Goal: Task Accomplishment & Management: Complete application form

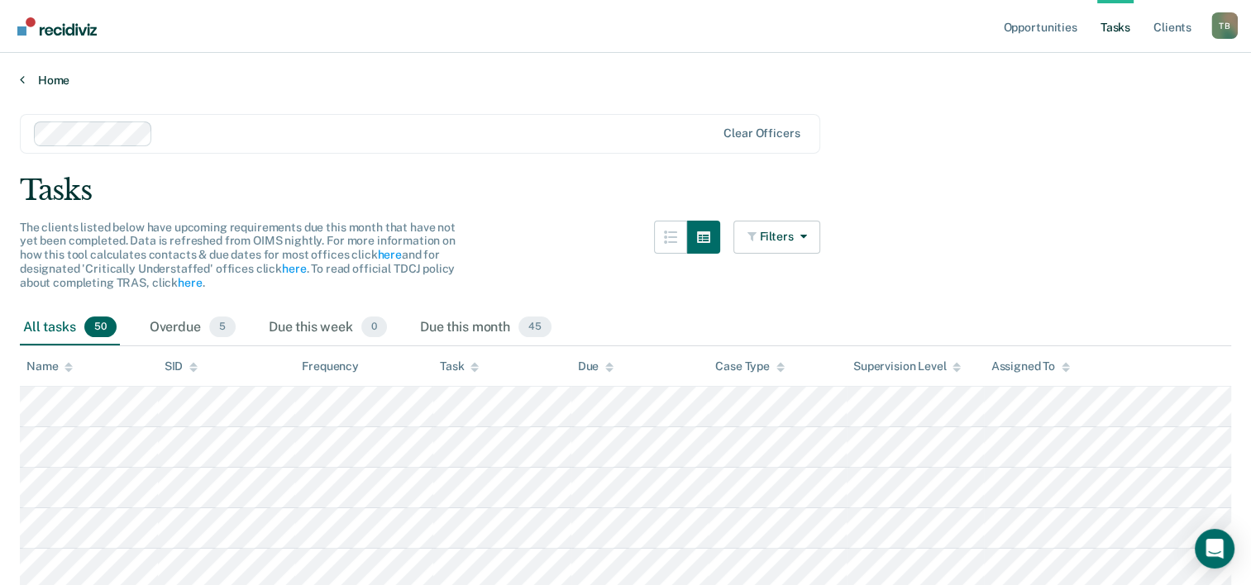
click at [54, 79] on link "Home" at bounding box center [625, 80] width 1211 height 15
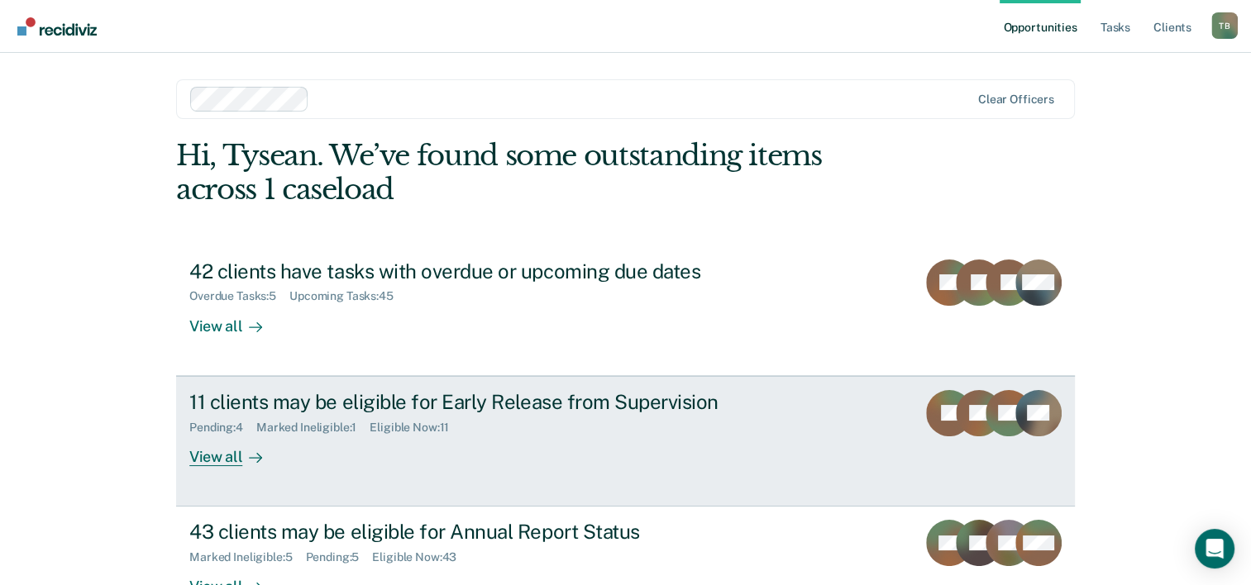
click at [630, 390] on div "11 clients may be eligible for Early Release from Supervision" at bounding box center [479, 402] width 580 height 24
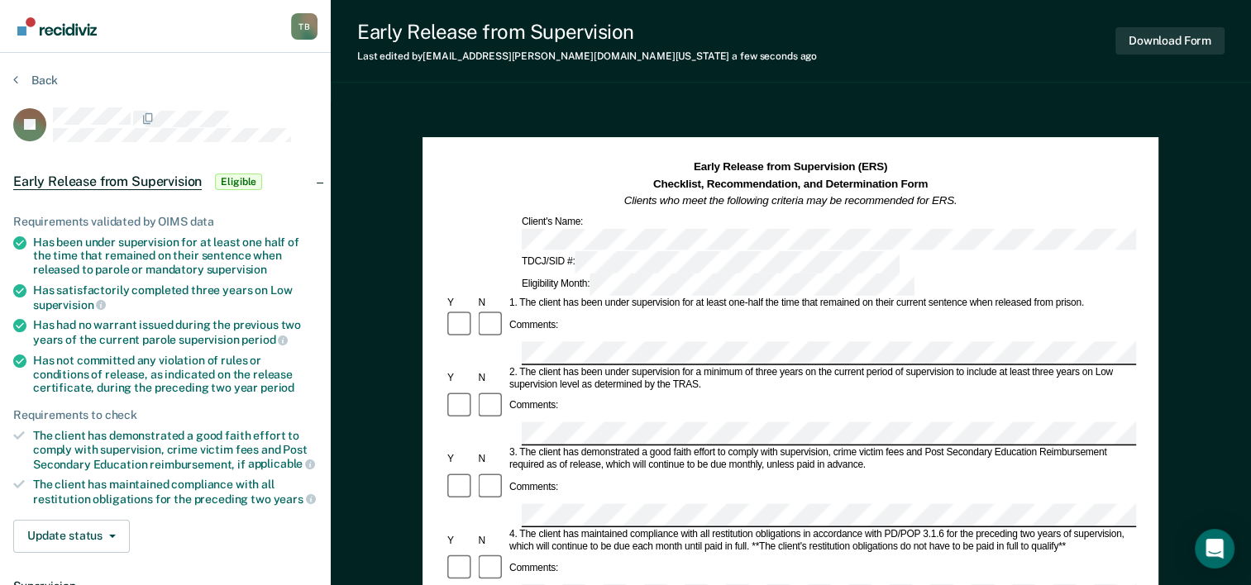
click at [578, 391] on div "Comments:" at bounding box center [790, 406] width 691 height 31
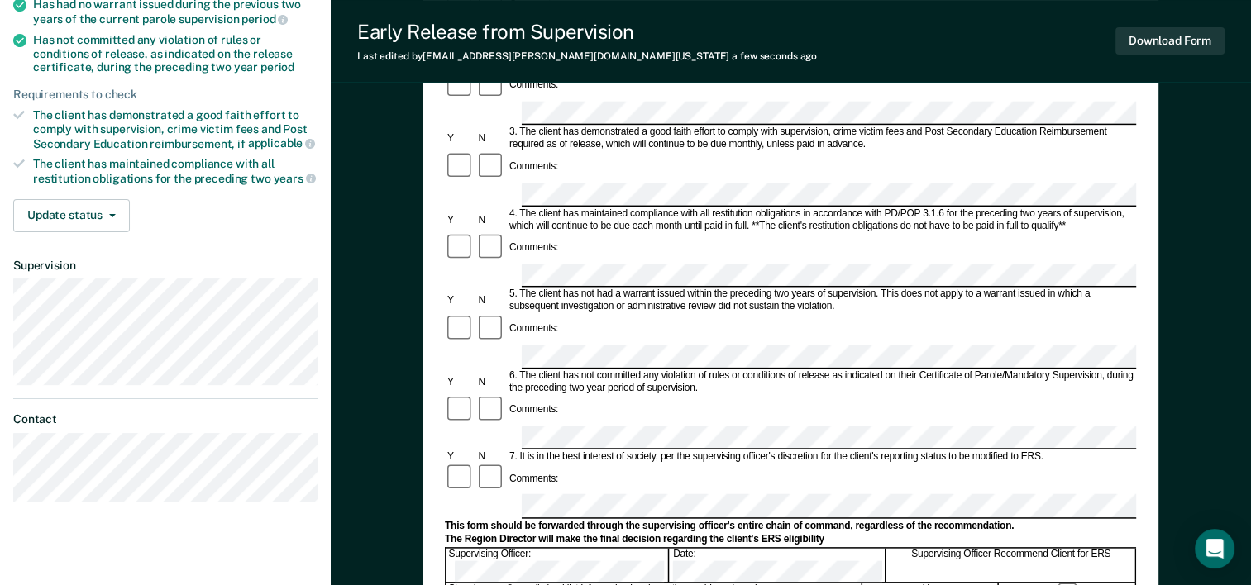
scroll to position [328, 0]
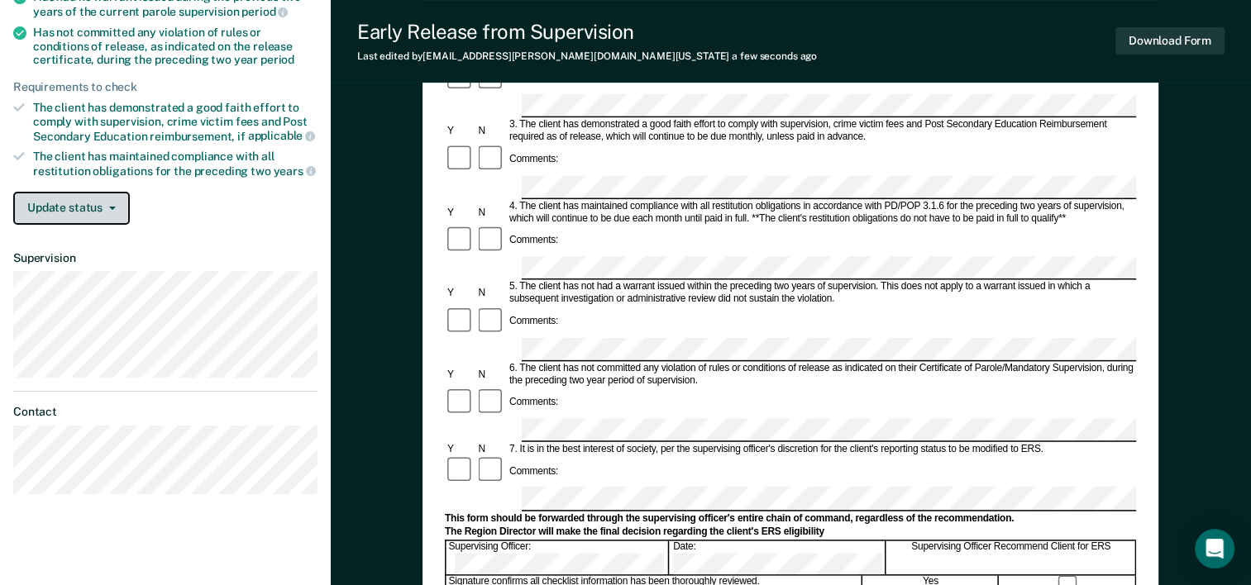
click at [104, 208] on button "Update status" at bounding box center [71, 208] width 117 height 33
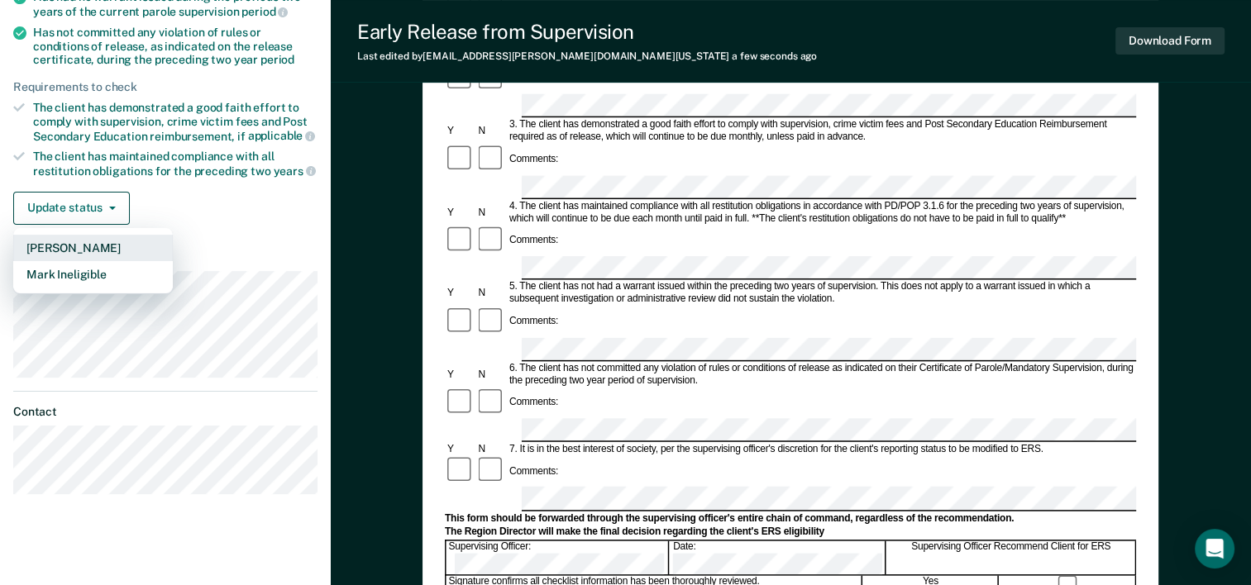
click at [93, 242] on button "[PERSON_NAME]" at bounding box center [93, 248] width 160 height 26
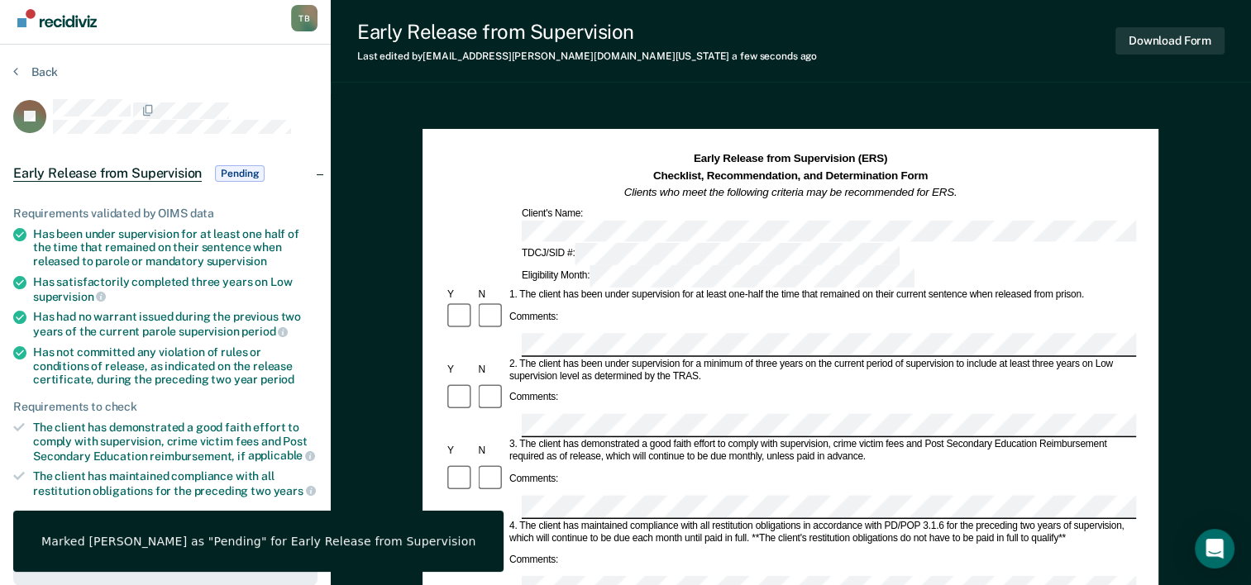
scroll to position [0, 0]
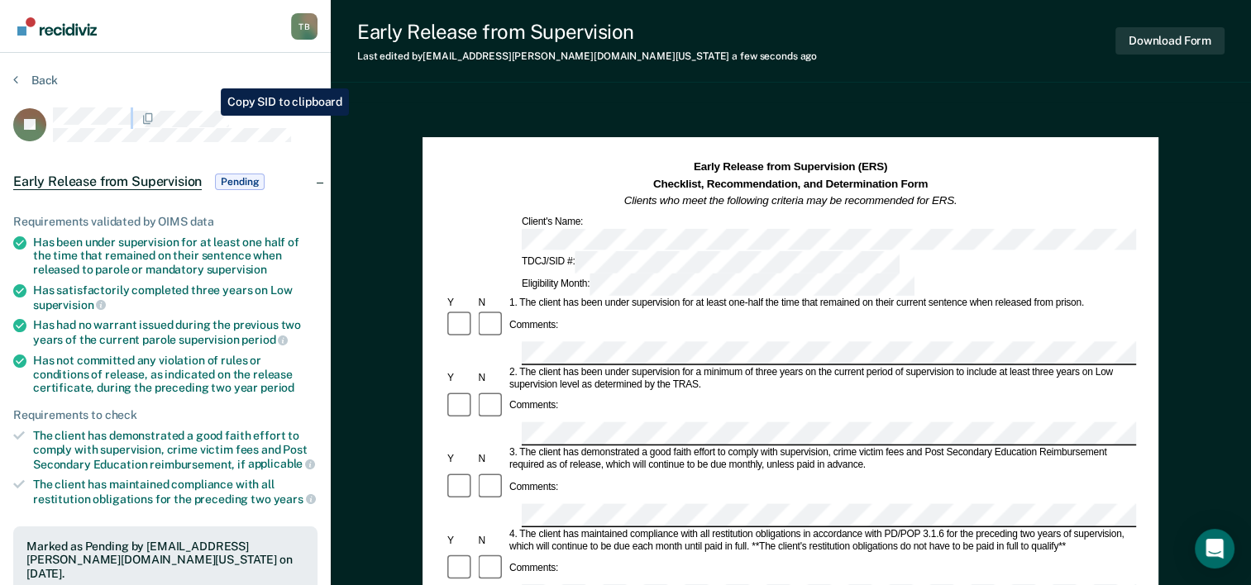
click at [208, 116] on div "JP" at bounding box center [165, 124] width 304 height 35
click at [41, 76] on button "Back" at bounding box center [35, 80] width 45 height 15
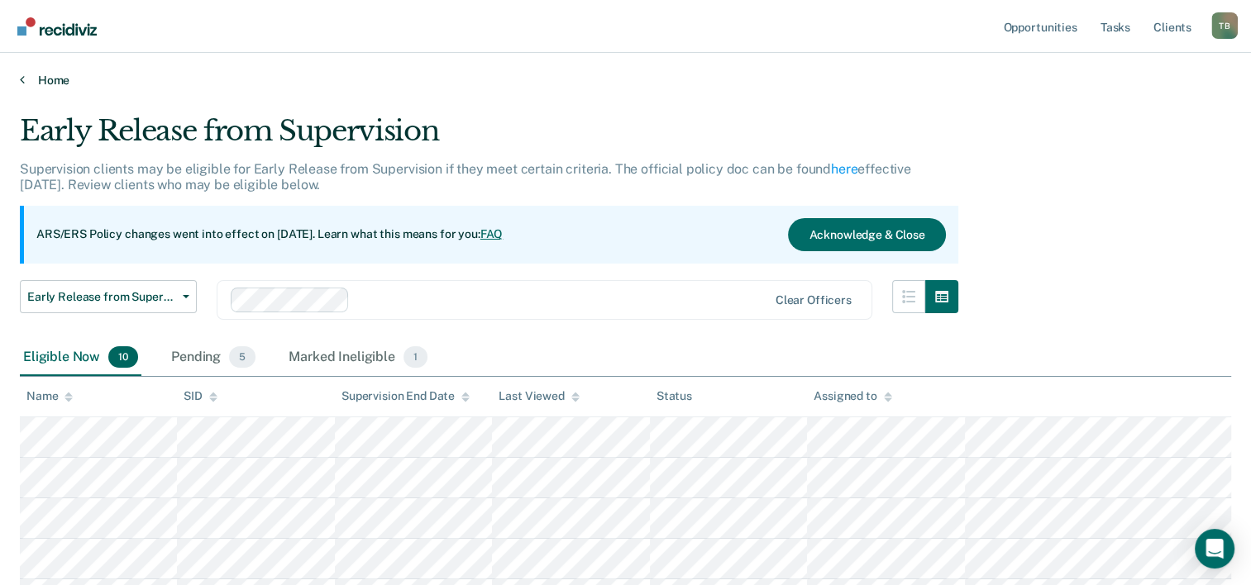
click at [41, 76] on link "Home" at bounding box center [625, 80] width 1211 height 15
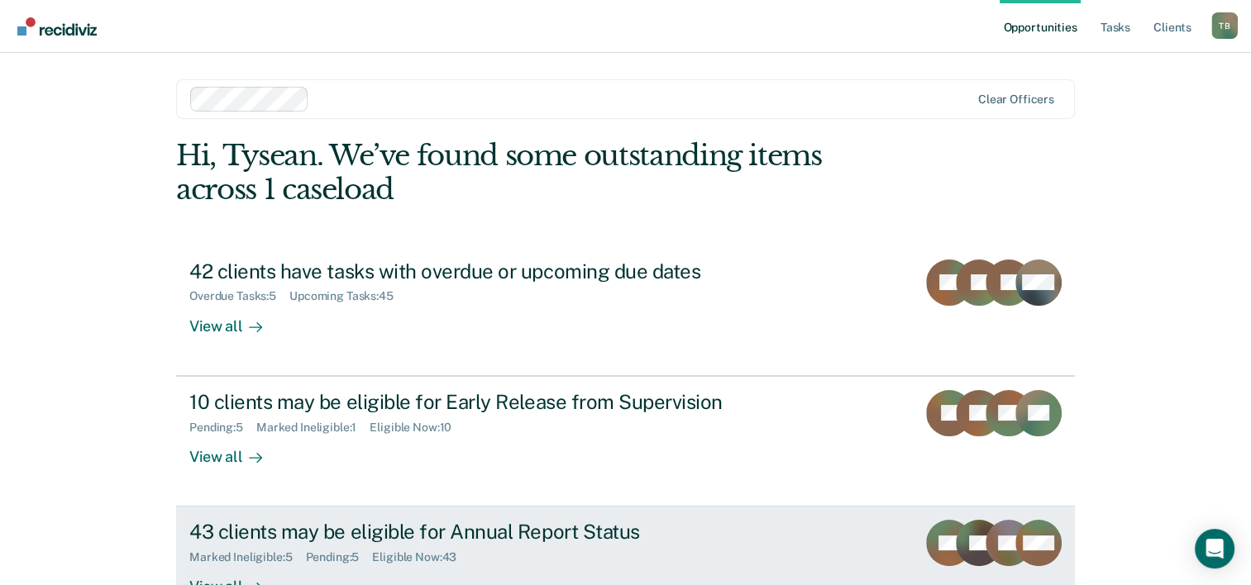
click at [457, 533] on div "43 clients may be eligible for Annual Report Status" at bounding box center [479, 532] width 580 height 24
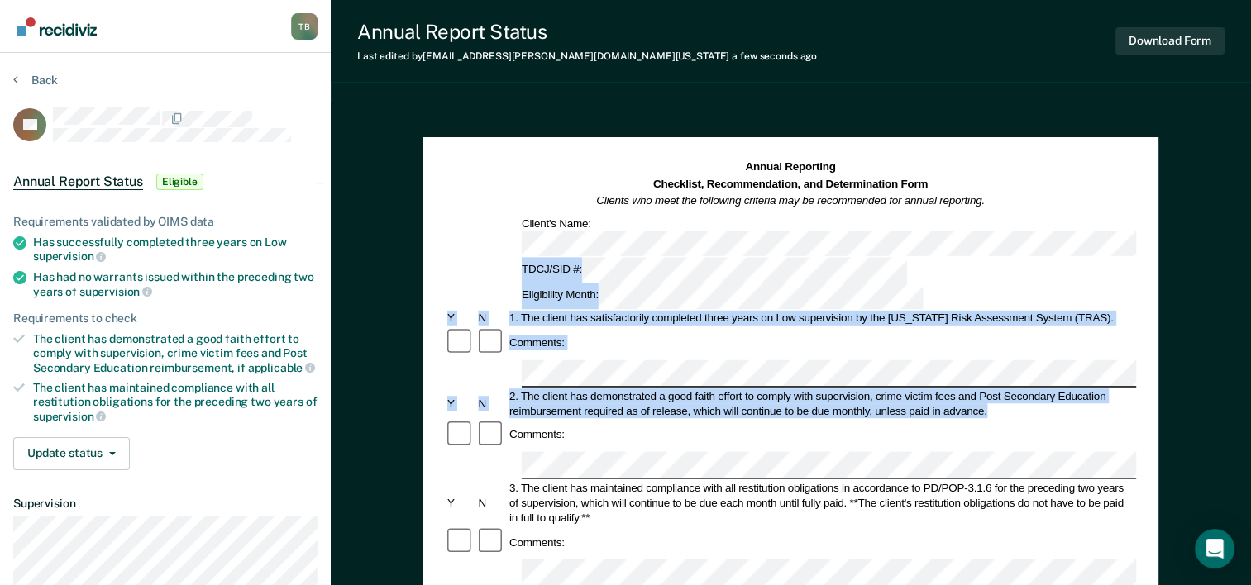
drag, startPoint x: 387, startPoint y: 278, endPoint x: 421, endPoint y: 241, distance: 49.7
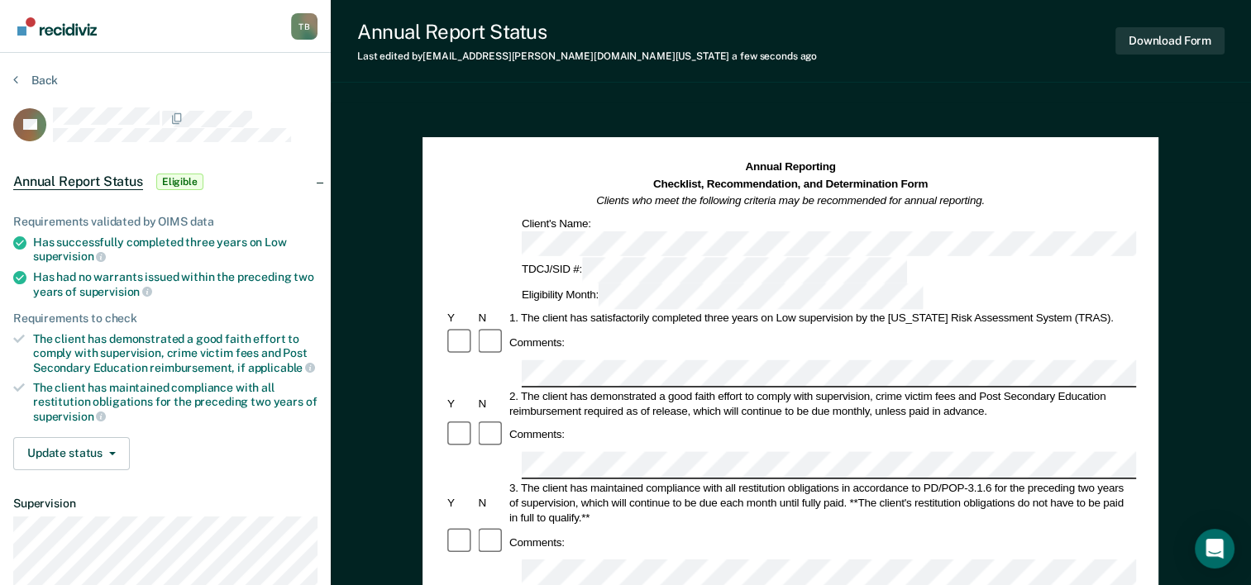
drag, startPoint x: 421, startPoint y: 241, endPoint x: 402, endPoint y: 196, distance: 49.3
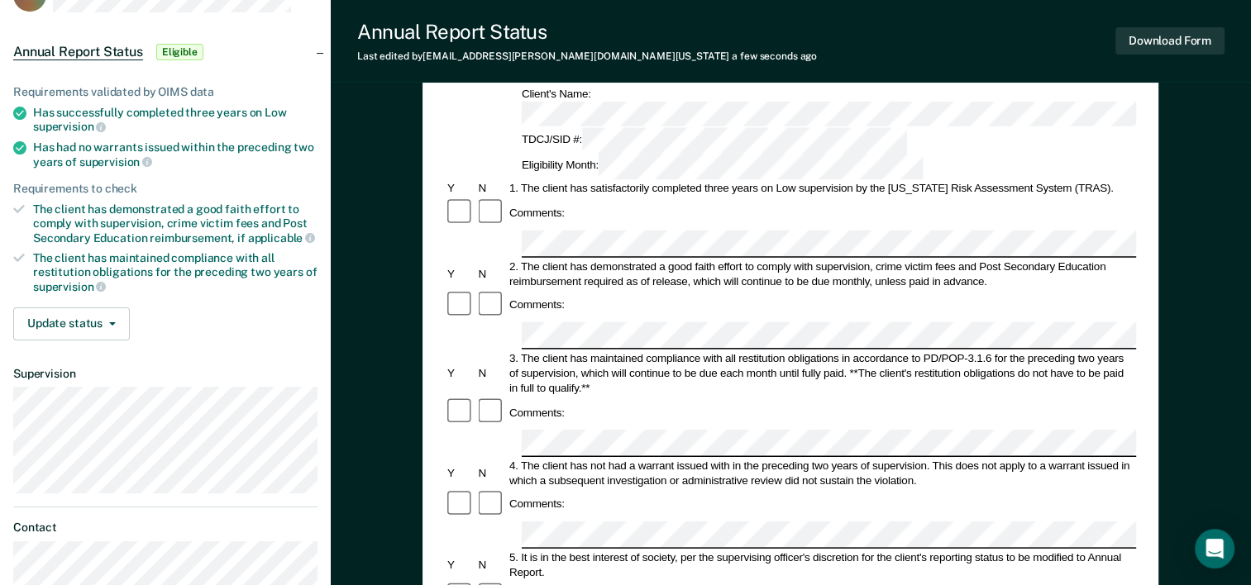
scroll to position [131, 0]
click at [100, 312] on button "Update status" at bounding box center [71, 322] width 117 height 33
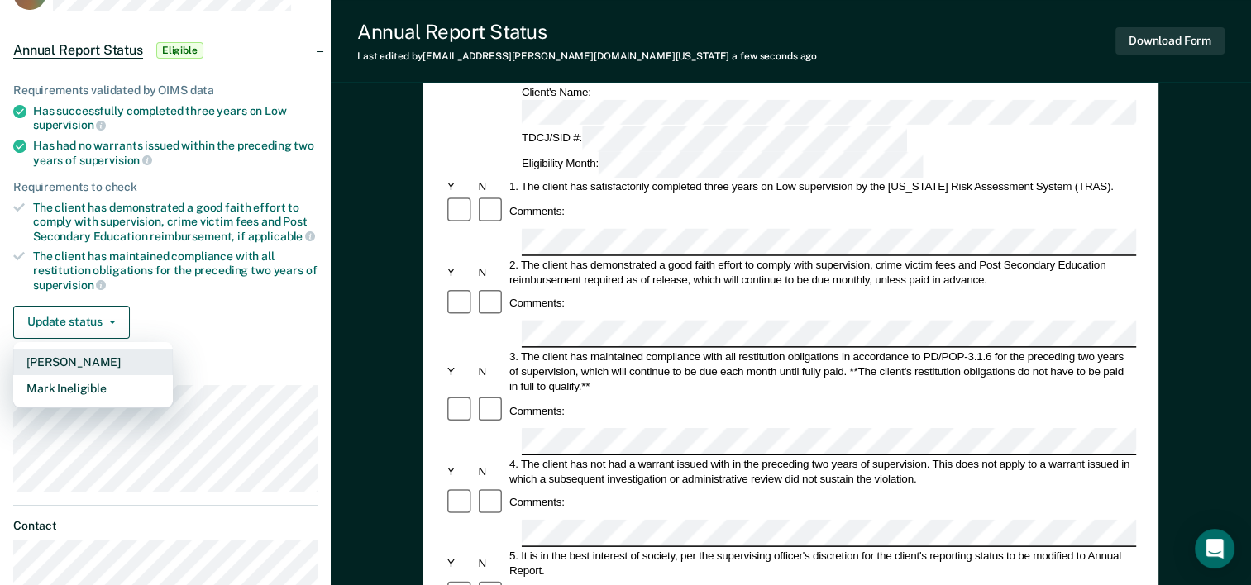
click at [85, 362] on button "[PERSON_NAME]" at bounding box center [93, 362] width 160 height 26
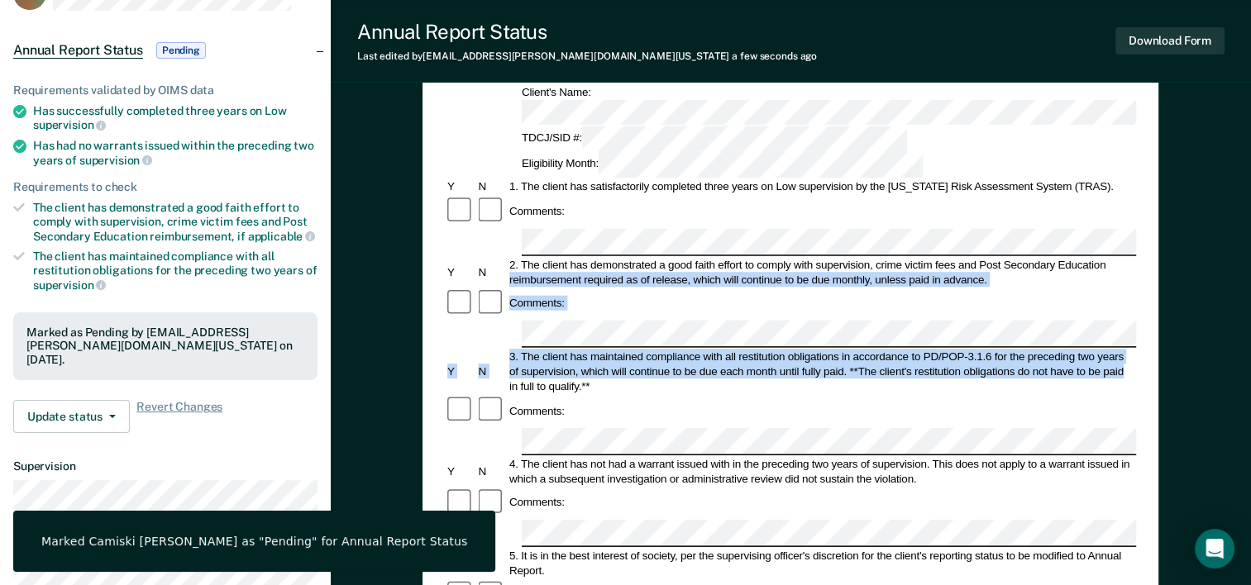
drag, startPoint x: 1250, startPoint y: 177, endPoint x: 1246, endPoint y: 116, distance: 61.3
click at [1246, 116] on div "Annual Reporting Checklist, Recommendation, and Determination Form Clients who …" at bounding box center [791, 532] width 920 height 1122
drag, startPoint x: 1246, startPoint y: 116, endPoint x: 1236, endPoint y: 168, distance: 53.0
click at [1236, 168] on div "Annual Reporting Checklist, Recommendation, and Determination Form Clients who …" at bounding box center [791, 532] width 920 height 1122
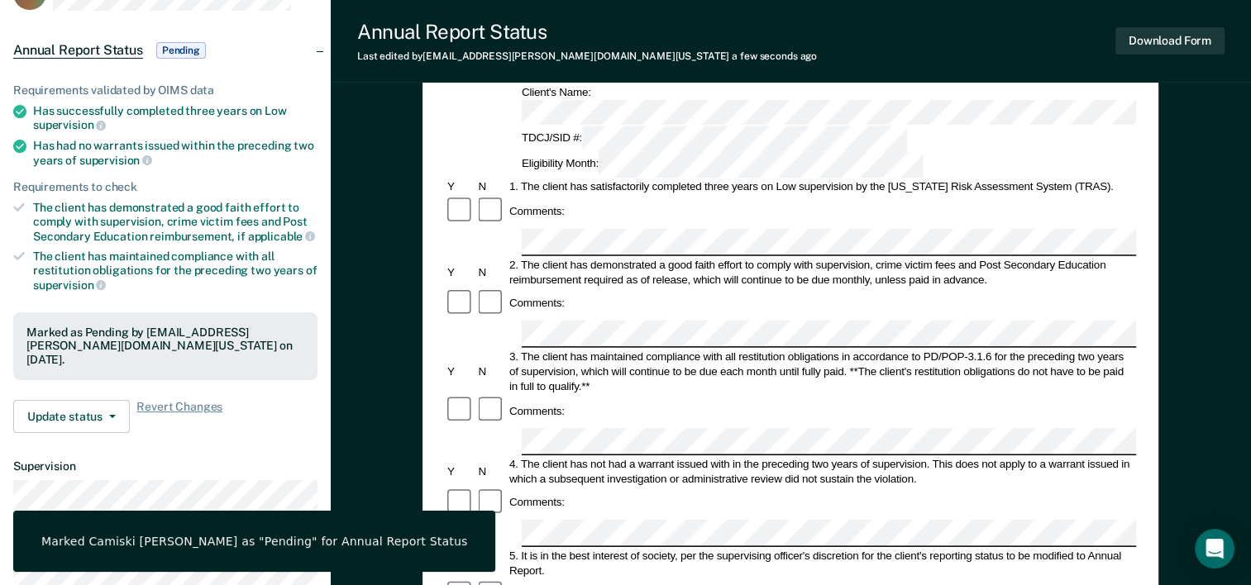
click at [1250, 202] on div "Annual Reporting Checklist, Recommendation, and Determination Form Clients who …" at bounding box center [791, 532] width 920 height 1122
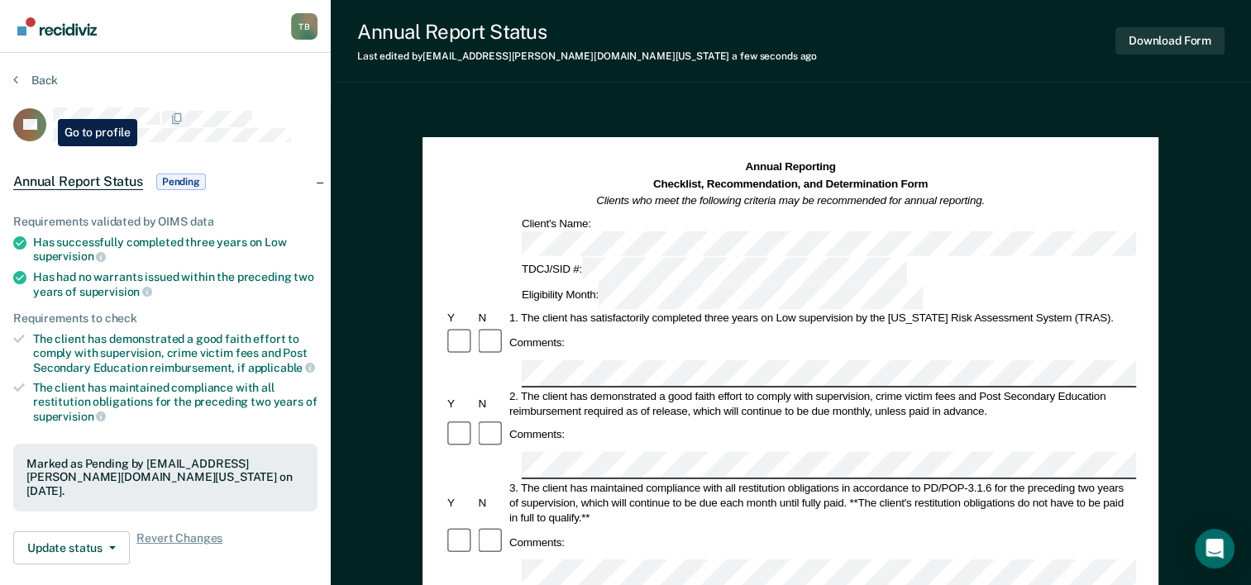
click at [45, 108] on rect at bounding box center [29, 124] width 33 height 33
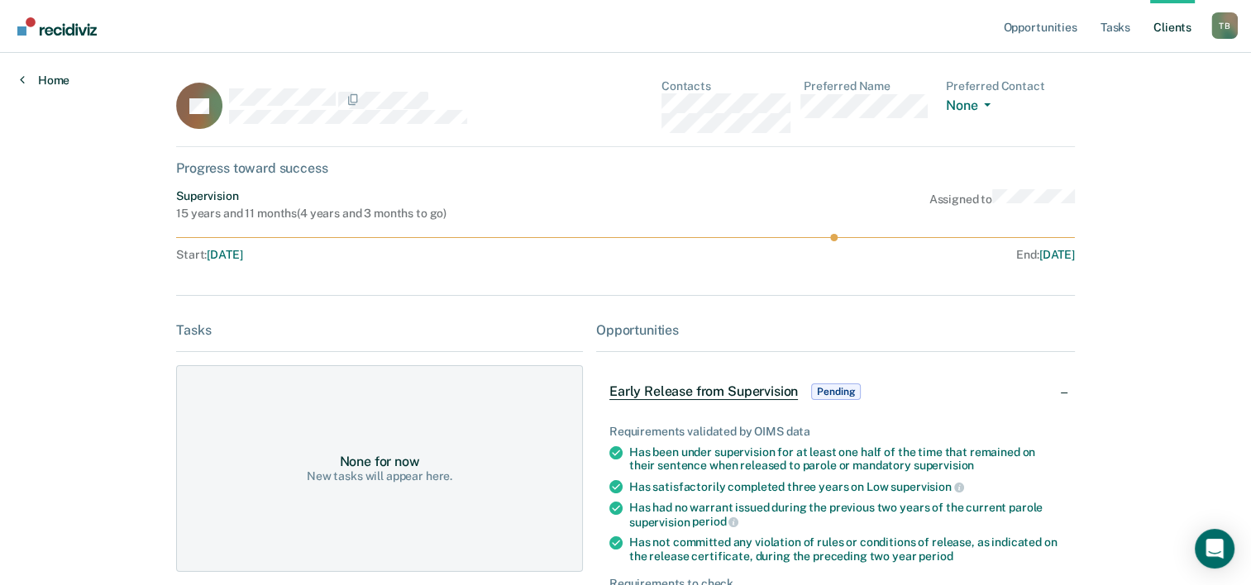
click at [60, 79] on link "Home" at bounding box center [45, 80] width 50 height 15
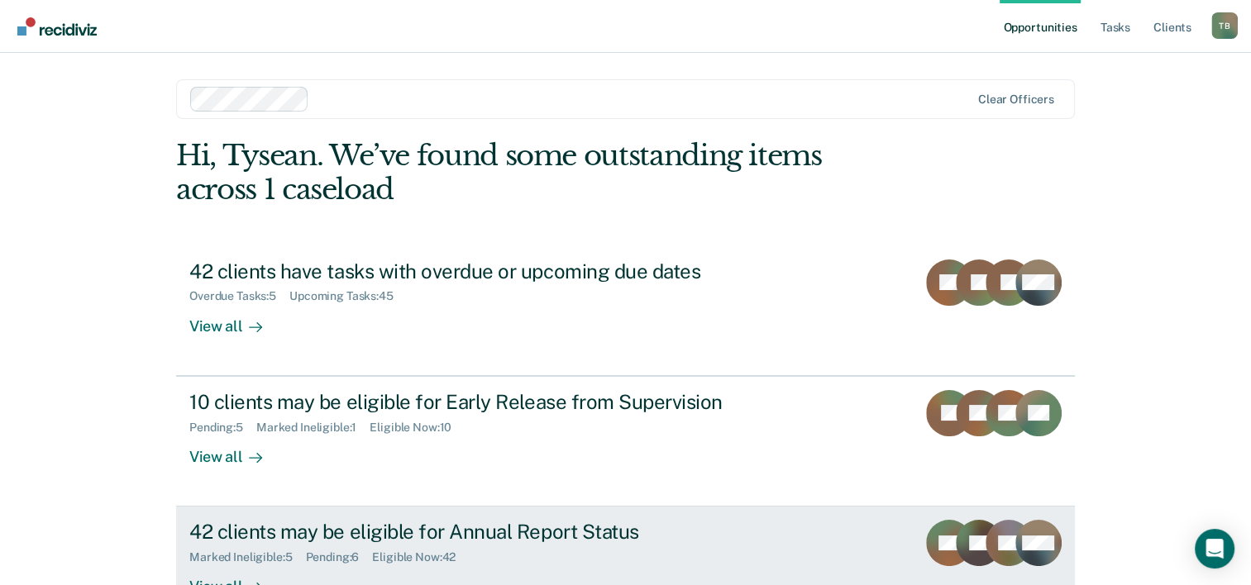
click at [354, 527] on div "42 clients may be eligible for Annual Report Status" at bounding box center [479, 532] width 580 height 24
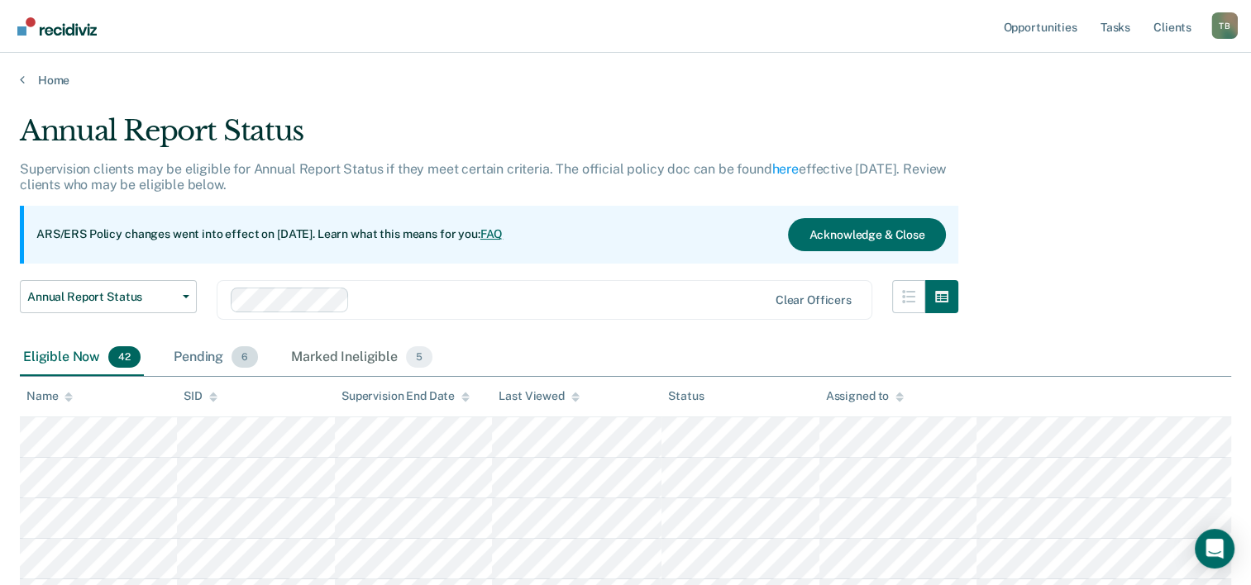
click at [184, 354] on div "Pending 6" at bounding box center [215, 358] width 91 height 36
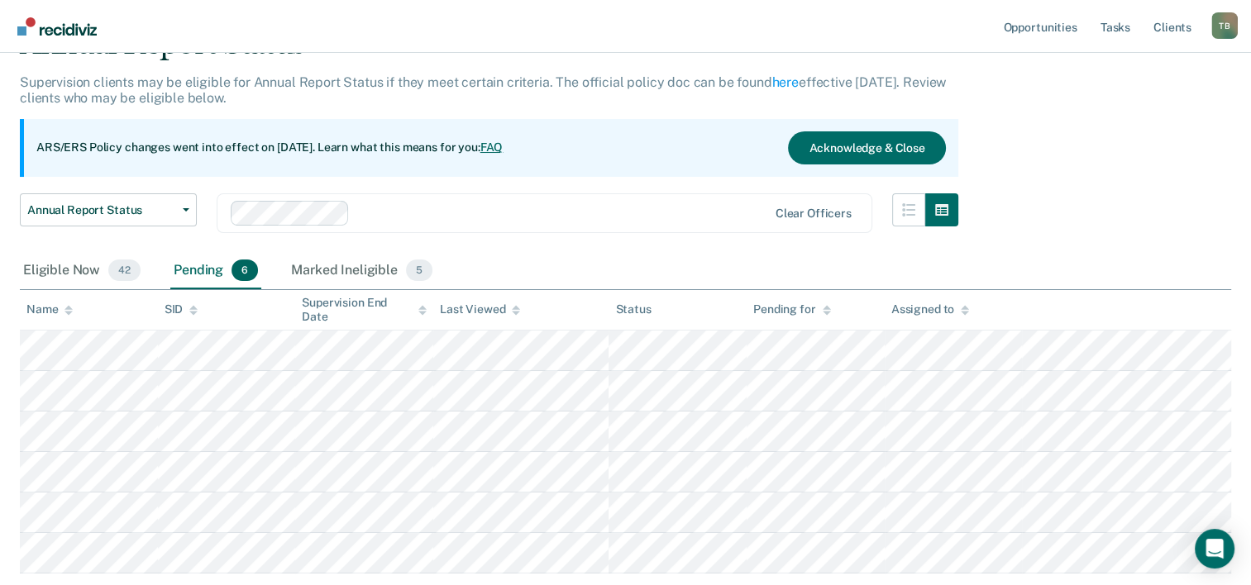
scroll to position [192, 0]
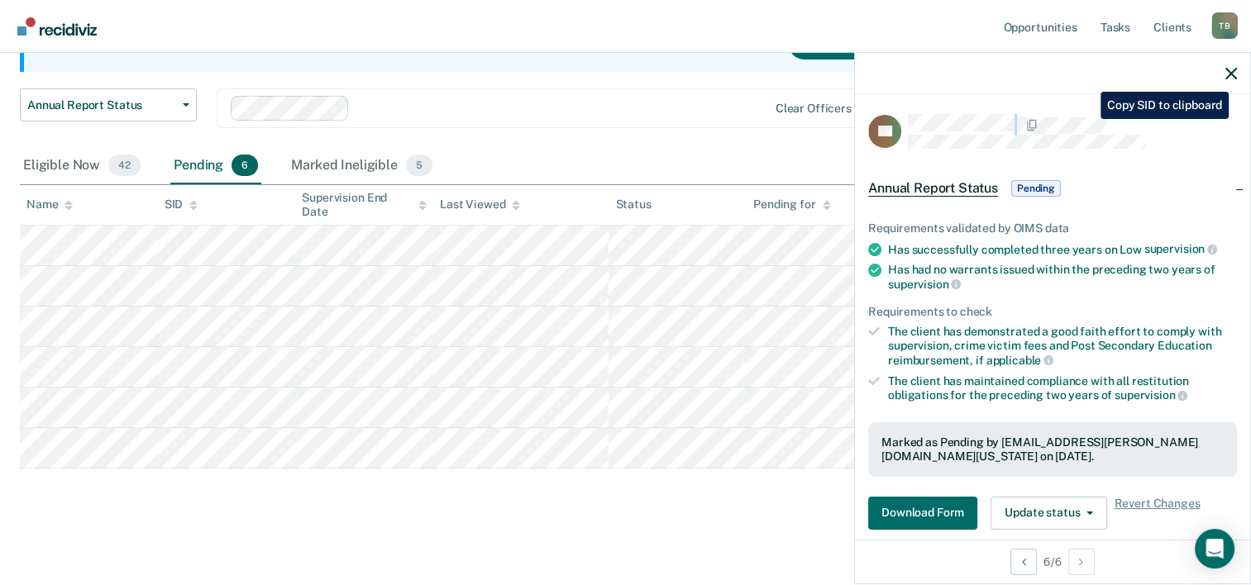
click at [1088, 119] on div "CL" at bounding box center [1052, 131] width 369 height 35
